Goal: Task Accomplishment & Management: Complete application form

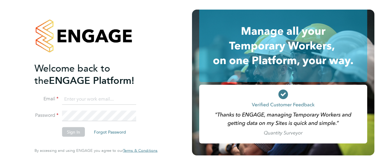
type input "karen.anderson37@btinternet.com"
click at [70, 130] on button "Sign In" at bounding box center [73, 133] width 23 height 10
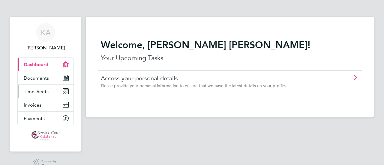
click at [36, 92] on span "Timesheets" at bounding box center [36, 92] width 25 height 6
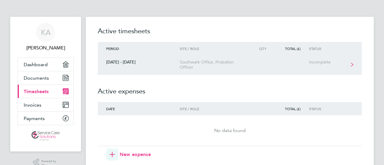
click at [204, 70] on div "Southwark Office, Probation Officer" at bounding box center [214, 65] width 69 height 10
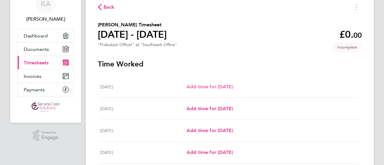
scroll to position [30, 0]
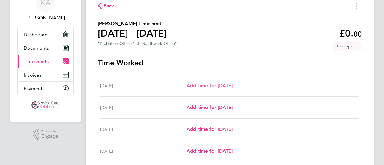
click at [204, 85] on span "Add time for [DATE]" at bounding box center [210, 86] width 46 height 6
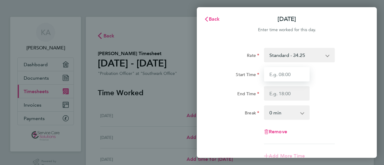
click at [282, 75] on input "Start Time" at bounding box center [287, 74] width 46 height 14
type input "07:10"
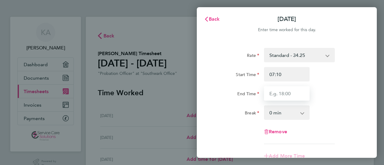
click at [291, 96] on input "End Time" at bounding box center [287, 93] width 46 height 14
type input "16:45"
click at [272, 111] on select "0 min 15 min 30 min 45 min 60 min 75 min 90 min" at bounding box center [283, 112] width 37 height 13
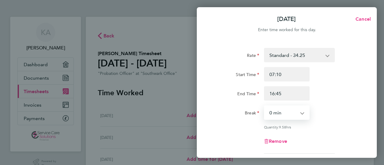
select select "30"
click at [265, 106] on select "0 min 15 min 30 min 45 min 60 min 75 min 90 min" at bounding box center [283, 112] width 37 height 13
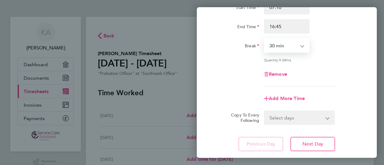
scroll to position [90, 0]
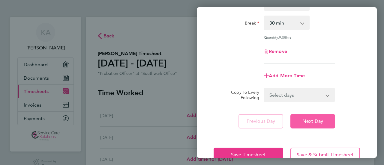
click at [309, 122] on span "Next Day" at bounding box center [313, 122] width 21 height 6
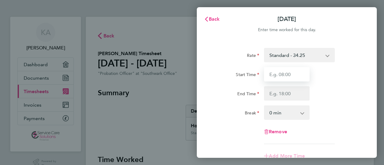
click at [293, 74] on input "Start Time" at bounding box center [287, 74] width 46 height 14
type input "07:10"
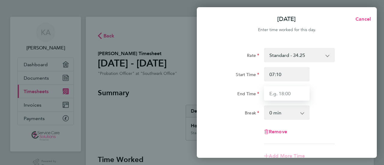
click at [290, 95] on input "End Time" at bounding box center [287, 93] width 46 height 14
type input "17:00"
click at [285, 113] on select "0 min 15 min 30 min 45 min 60 min 75 min 90 min" at bounding box center [283, 112] width 37 height 13
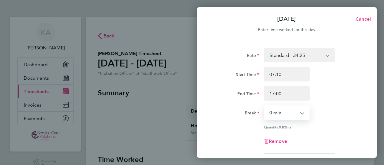
select select "30"
click at [265, 106] on select "0 min 15 min 30 min 45 min 60 min 75 min 90 min" at bounding box center [283, 112] width 37 height 13
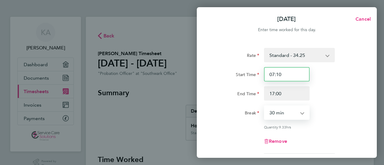
click at [291, 74] on input "07:10" at bounding box center [287, 74] width 46 height 14
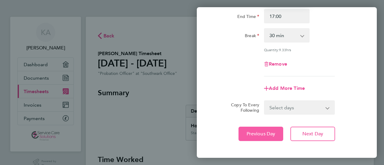
scroll to position [90, 0]
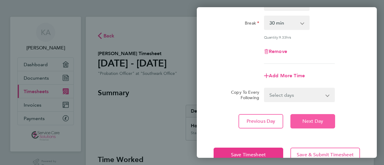
type input "07:20"
click at [318, 122] on span "Next Day" at bounding box center [313, 122] width 21 height 6
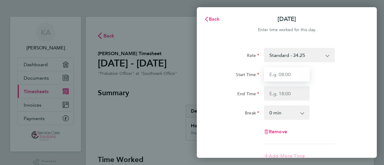
click at [297, 76] on input "Start Time" at bounding box center [287, 74] width 46 height 14
click at [280, 74] on input "07:40" at bounding box center [287, 74] width 46 height 14
type input "07:30"
click at [275, 101] on div "Rate Standard - 34.25 Start Time 07:30 End Time Break 0 min 15 min 30 min 45 mi…" at bounding box center [287, 96] width 146 height 96
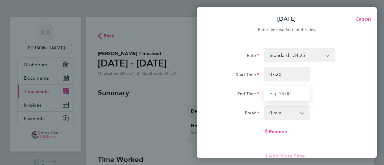
click at [273, 95] on input "End Time" at bounding box center [287, 93] width 46 height 14
type input "17:15"
click at [277, 112] on select "0 min 15 min 30 min 45 min 60 min 75 min 90 min" at bounding box center [283, 112] width 37 height 13
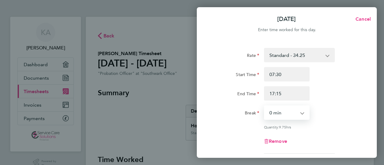
select select "30"
click at [265, 106] on select "0 min 15 min 30 min 45 min 60 min 75 min 90 min" at bounding box center [283, 112] width 37 height 13
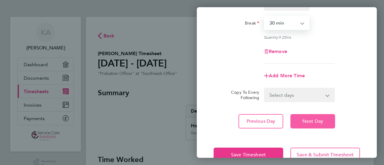
click at [321, 123] on span "Next Day" at bounding box center [313, 122] width 21 height 6
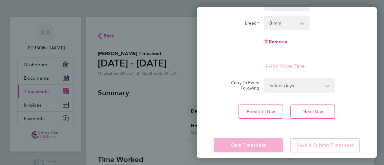
scroll to position [30, 0]
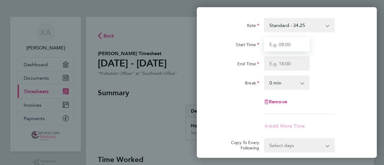
click at [288, 49] on input "Start Time" at bounding box center [287, 44] width 46 height 14
type input "07:25"
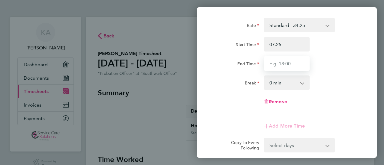
click at [292, 67] on input "End Time" at bounding box center [287, 63] width 46 height 14
type input "18:20"
click at [287, 81] on select "0 min 15 min 30 min 45 min 60 min 75 min 90 min" at bounding box center [283, 82] width 37 height 13
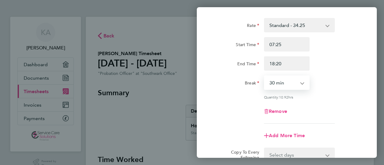
click at [265, 76] on select "0 min 15 min 30 min 45 min 60 min 75 min 90 min" at bounding box center [283, 82] width 37 height 13
click at [302, 85] on app-icon-cross-button at bounding box center [305, 82] width 7 height 13
drag, startPoint x: 284, startPoint y: 86, endPoint x: 281, endPoint y: 89, distance: 4.5
click at [284, 86] on select "0 min 15 min 30 min 45 min 60 min 75 min 90 min" at bounding box center [283, 82] width 37 height 13
select select "45"
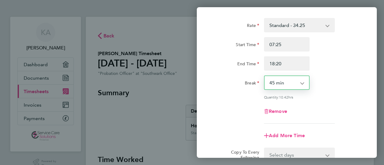
click at [265, 76] on select "0 min 15 min 30 min 45 min 60 min 75 min 90 min" at bounding box center [283, 82] width 37 height 13
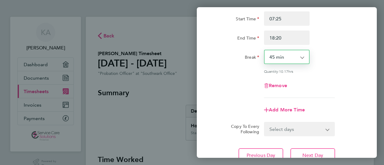
scroll to position [106, 0]
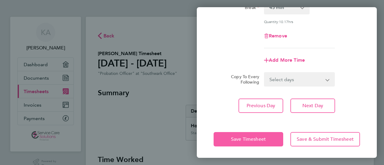
click at [244, 138] on span "Save Timesheet" at bounding box center [248, 140] width 35 height 6
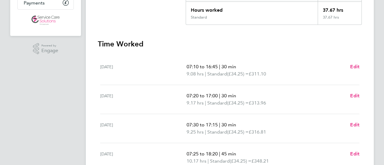
scroll to position [150, 0]
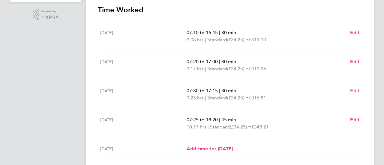
click at [356, 90] on span "Edit" at bounding box center [354, 91] width 9 height 6
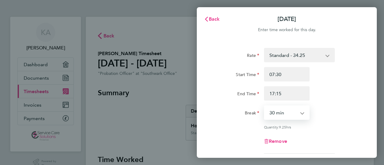
click at [285, 113] on select "0 min 15 min 30 min 45 min 60 min 75 min 90 min" at bounding box center [283, 112] width 37 height 13
select select "45"
click at [265, 106] on select "0 min 15 min 30 min 45 min 60 min 75 min 90 min" at bounding box center [283, 112] width 37 height 13
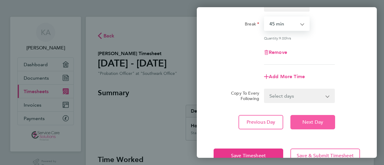
scroll to position [90, 0]
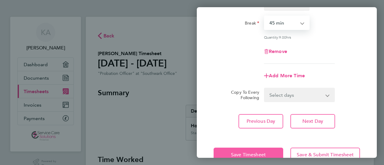
click at [239, 150] on button "Save Timesheet" at bounding box center [249, 155] width 70 height 14
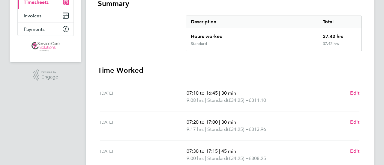
scroll to position [90, 0]
click at [358, 91] on span "Edit" at bounding box center [354, 93] width 9 height 6
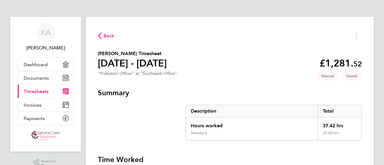
select select "30"
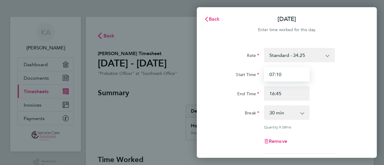
click at [279, 75] on input "07:10" at bounding box center [287, 74] width 46 height 14
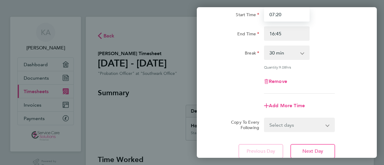
scroll to position [106, 0]
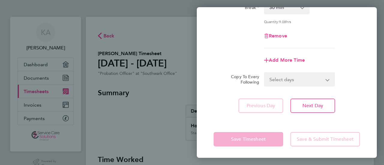
type input "07:20"
click at [238, 140] on app-form-button "Save Timesheet" at bounding box center [250, 139] width 73 height 14
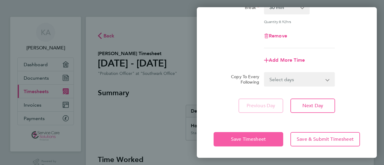
click at [253, 138] on span "Save Timesheet" at bounding box center [248, 140] width 35 height 6
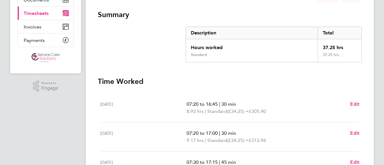
scroll to position [120, 0]
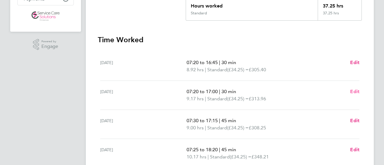
click at [355, 93] on span "Edit" at bounding box center [354, 92] width 9 height 6
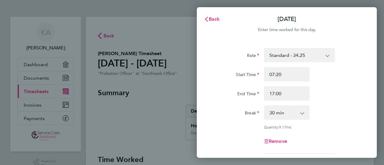
click at [302, 114] on app-icon-cross-button at bounding box center [305, 112] width 7 height 13
click at [285, 112] on select "0 min 15 min 30 min 45 min 60 min 75 min 90 min" at bounding box center [283, 112] width 37 height 13
select select "45"
click at [265, 106] on select "0 min 15 min 30 min 45 min 60 min 75 min 90 min" at bounding box center [283, 112] width 37 height 13
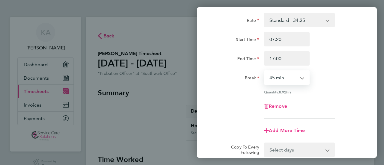
scroll to position [90, 0]
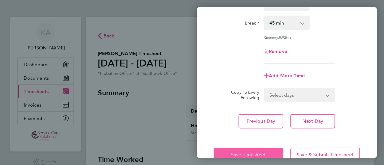
click at [243, 152] on span "Save Timesheet" at bounding box center [248, 155] width 35 height 6
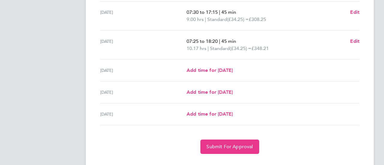
scroll to position [241, 0]
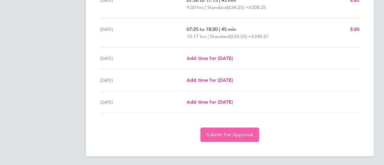
click at [221, 133] on span "Submit For Approval" at bounding box center [230, 135] width 47 height 6
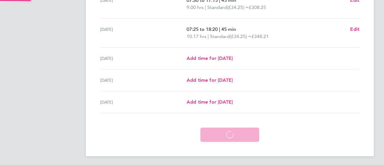
scroll to position [212, 0]
